Goal: Task Accomplishment & Management: Use online tool/utility

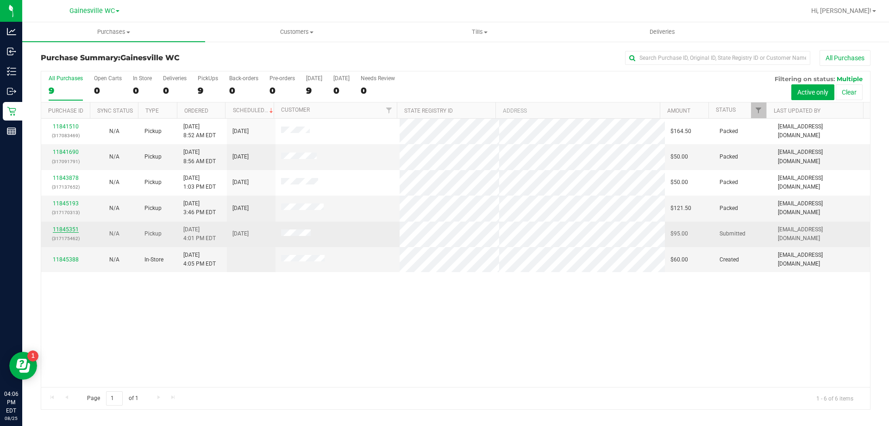
click at [72, 226] on link "11845351" at bounding box center [66, 229] width 26 height 6
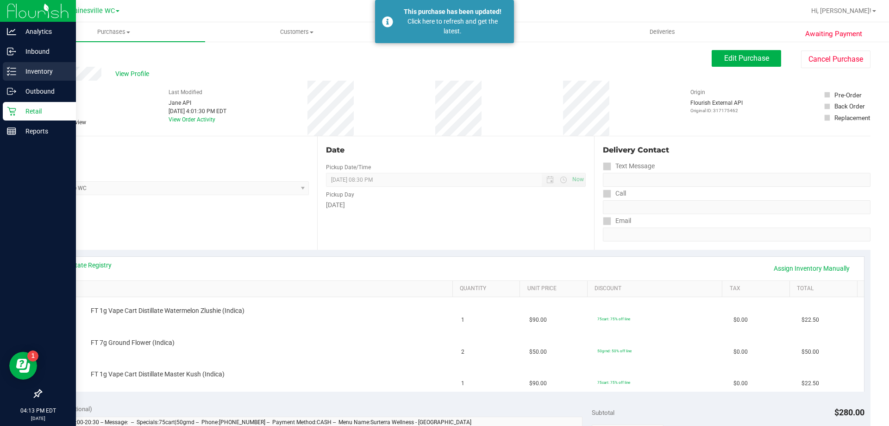
click at [56, 75] on p "Inventory" at bounding box center [44, 71] width 56 height 11
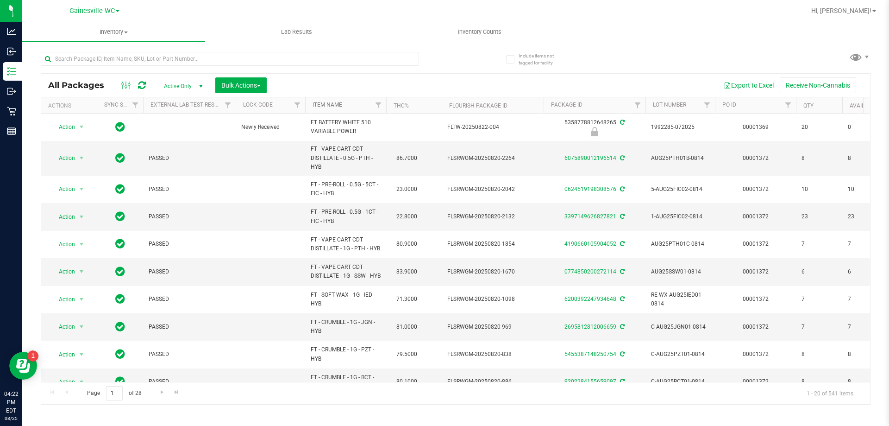
click at [331, 108] on link "Item Name" at bounding box center [328, 104] width 30 height 6
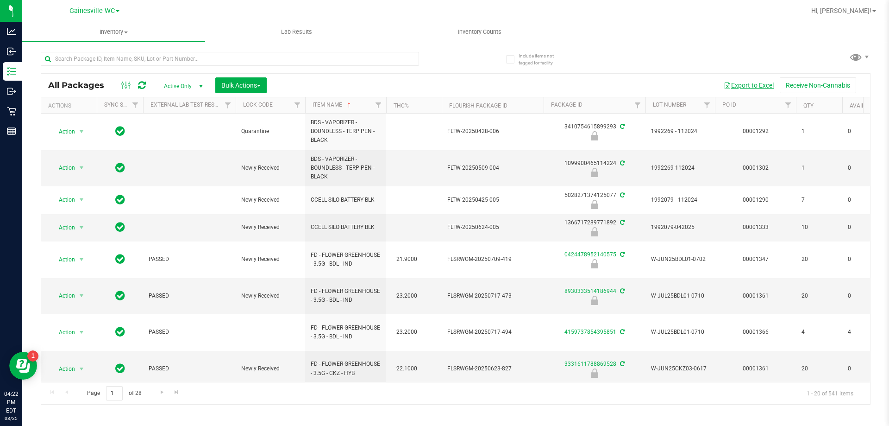
click at [739, 83] on button "Export to Excel" at bounding box center [749, 85] width 62 height 16
click at [748, 85] on button "Export to Excel" at bounding box center [749, 85] width 62 height 16
